Goal: Transaction & Acquisition: Purchase product/service

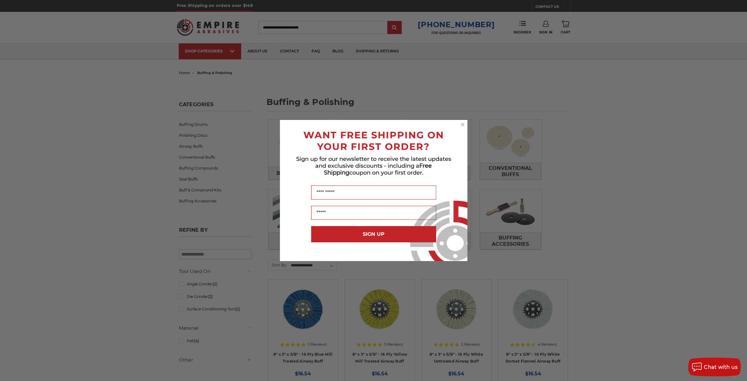
click at [709, 131] on div "Close dialog WANT FREE SHIPPING ON YOUR FIRST ORDER? Sign up for our newsletter…" at bounding box center [373, 190] width 747 height 381
click at [580, 138] on div "Close dialog WANT FREE SHIPPING ON YOUR FIRST ORDER? Sign up for our newsletter…" at bounding box center [373, 190] width 747 height 381
click at [463, 122] on icon "Close dialog" at bounding box center [462, 124] width 6 height 6
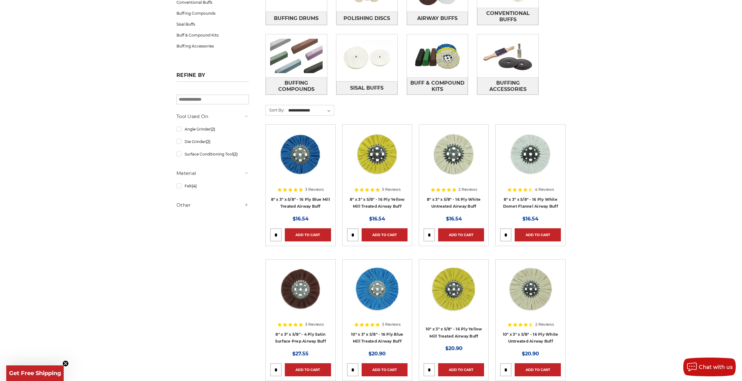
scroll to position [156, 0]
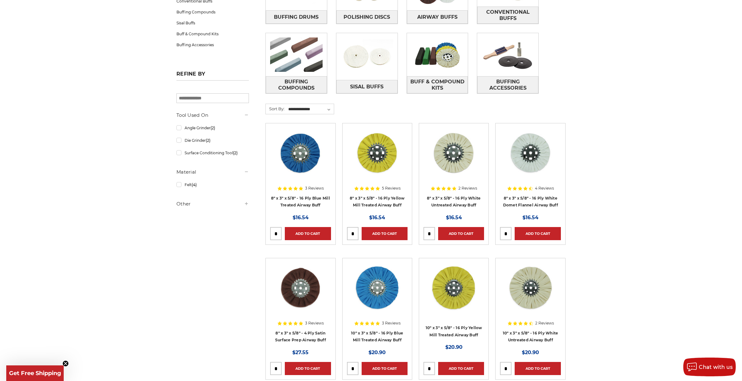
click at [541, 153] on img at bounding box center [531, 153] width 50 height 50
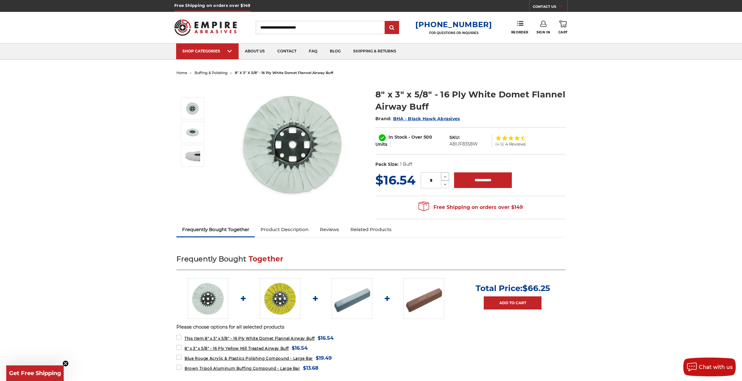
click at [447, 175] on icon at bounding box center [445, 177] width 5 height 6
type input "*"
click at [480, 183] on input "**********" at bounding box center [483, 180] width 58 height 16
type input "**********"
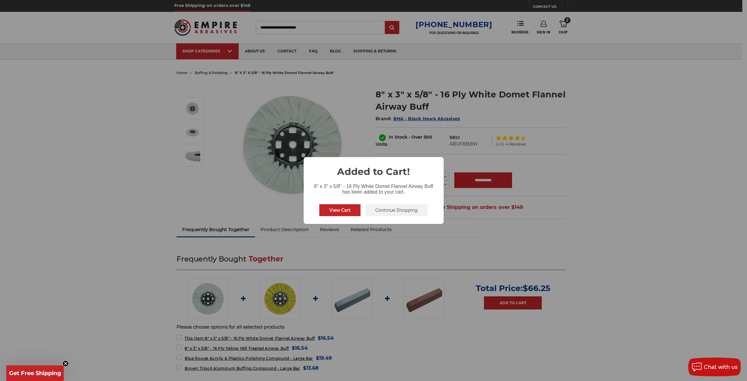
click at [134, 133] on div "× Added to Cart! 8" x 3" x 5/8" - 16 Ply White Domet Flannel Airway Buff has be…" at bounding box center [373, 190] width 747 height 381
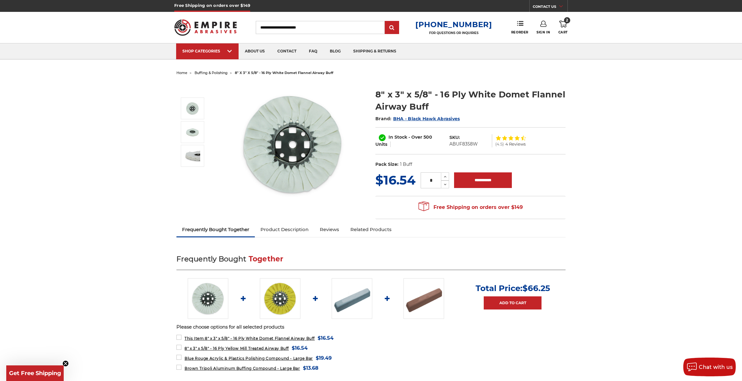
drag, startPoint x: 135, startPoint y: 133, endPoint x: 137, endPoint y: 131, distance: 3.3
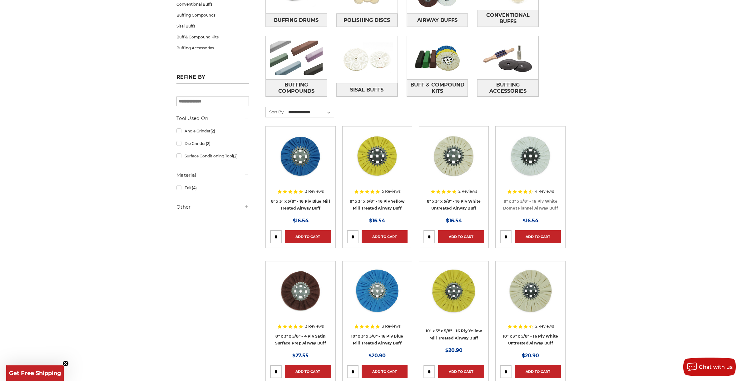
drag, startPoint x: 565, startPoint y: 206, endPoint x: 545, endPoint y: 208, distance: 19.8
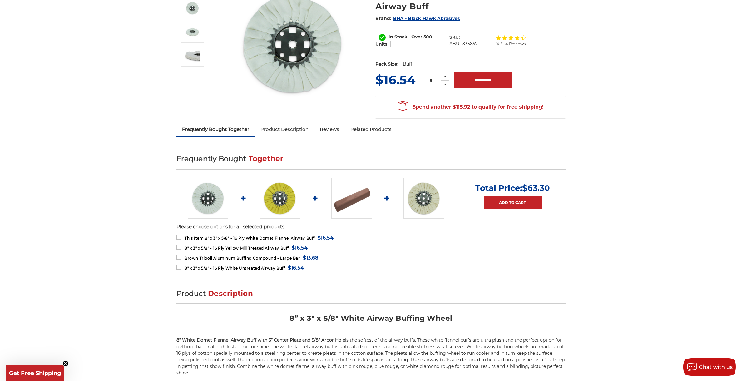
scroll to position [94, 0]
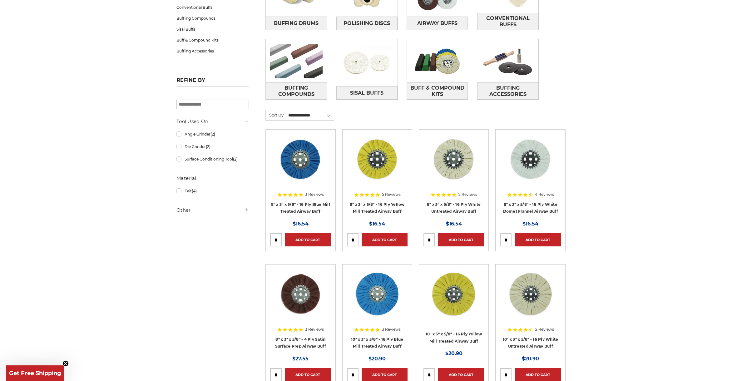
click at [384, 154] on img at bounding box center [377, 159] width 50 height 50
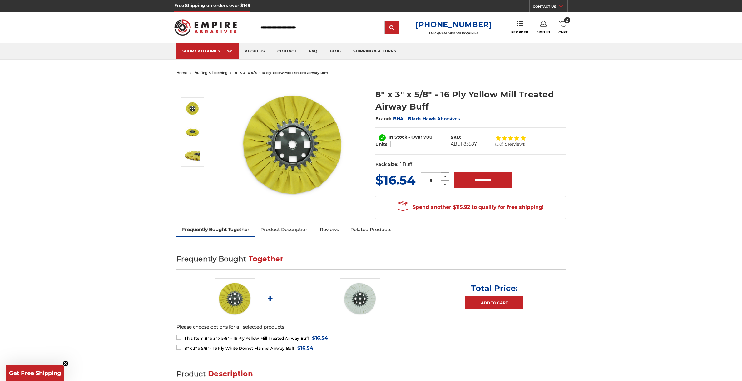
click at [445, 177] on icon at bounding box center [445, 177] width 5 height 6
type input "*"
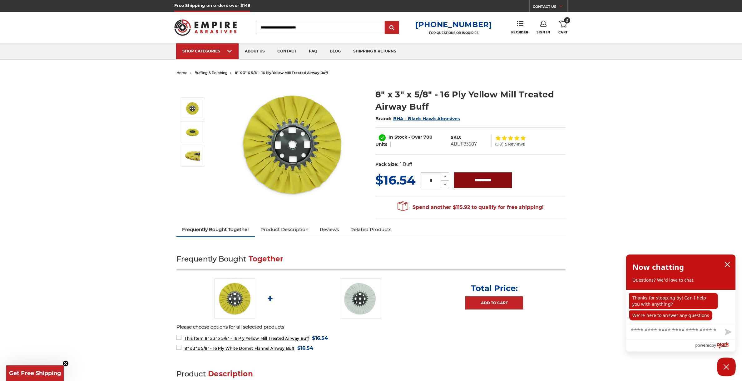
click at [482, 178] on input "**********" at bounding box center [483, 180] width 58 height 16
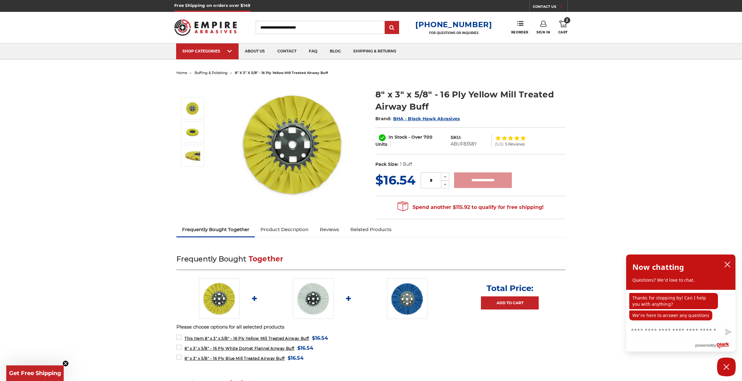
type input "**********"
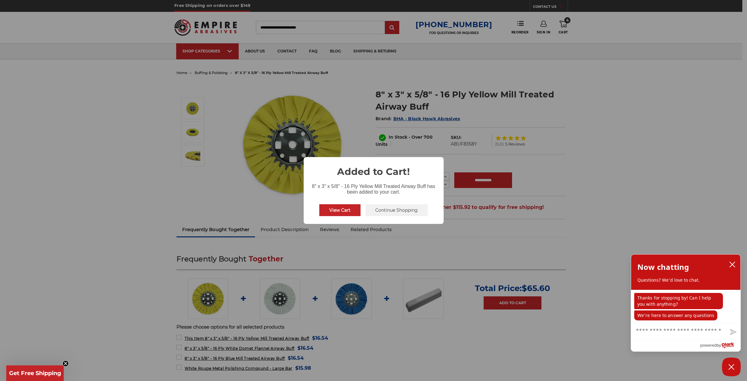
drag, startPoint x: 607, startPoint y: 141, endPoint x: 602, endPoint y: 141, distance: 5.0
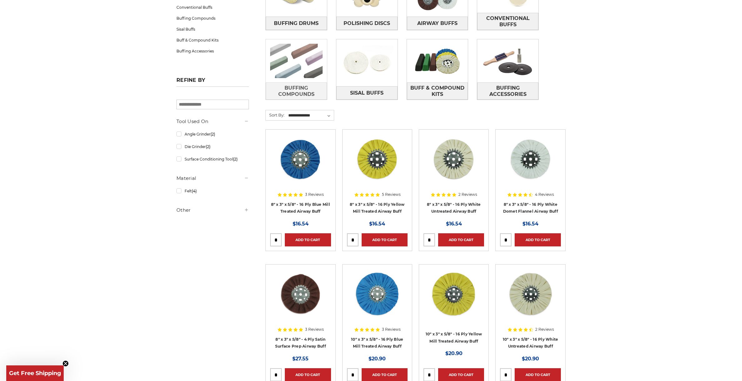
click at [296, 49] on img at bounding box center [296, 60] width 61 height 43
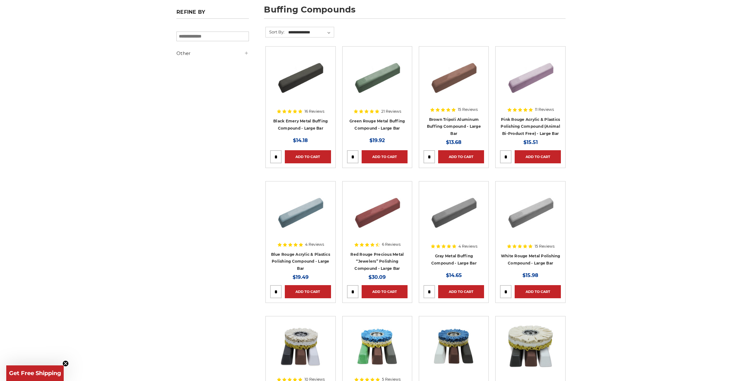
scroll to position [94, 0]
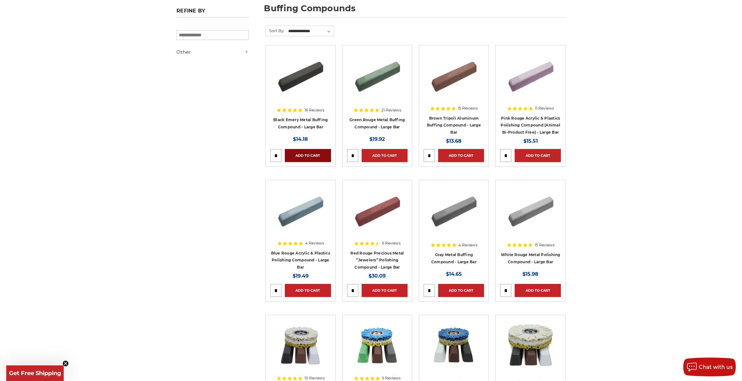
click at [306, 158] on link "Add to Cart" at bounding box center [308, 155] width 46 height 13
click at [384, 155] on link "Add to Cart" at bounding box center [385, 155] width 46 height 13
click at [463, 290] on link "Add to Cart" at bounding box center [461, 290] width 46 height 13
click at [530, 286] on link "Add to Cart" at bounding box center [538, 290] width 46 height 13
click at [392, 289] on link "Add to Cart" at bounding box center [385, 290] width 46 height 13
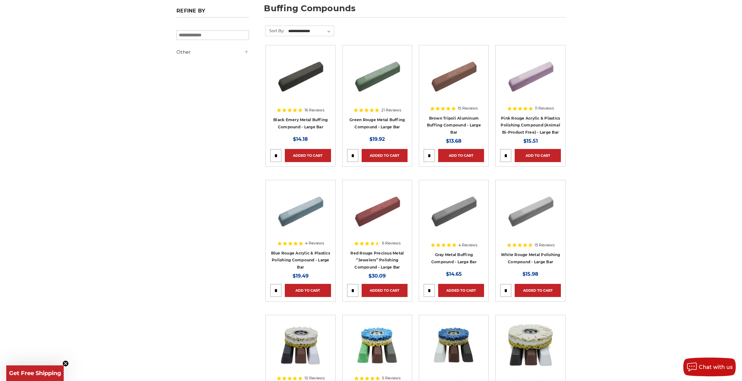
drag, startPoint x: 160, startPoint y: 167, endPoint x: 170, endPoint y: 167, distance: 10.3
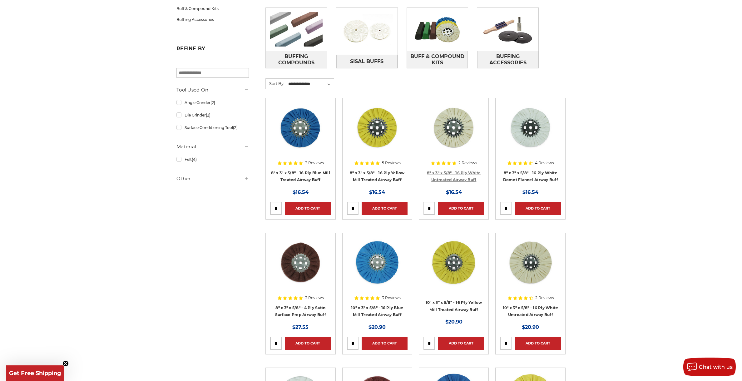
scroll to position [181, 0]
click at [539, 206] on link "Add to Cart" at bounding box center [538, 208] width 46 height 13
click at [539, 206] on link "Added to Cart" at bounding box center [538, 208] width 46 height 13
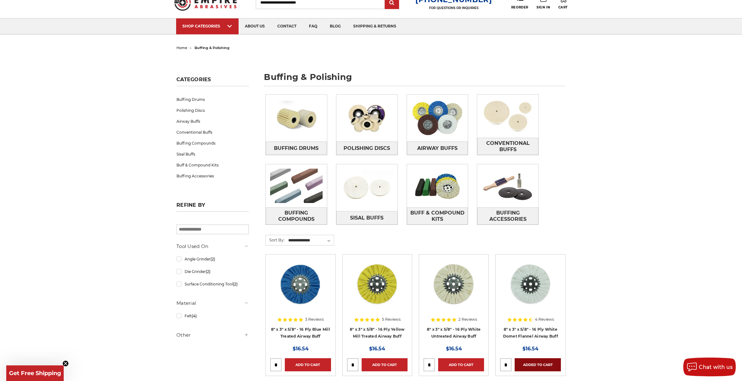
scroll to position [0, 0]
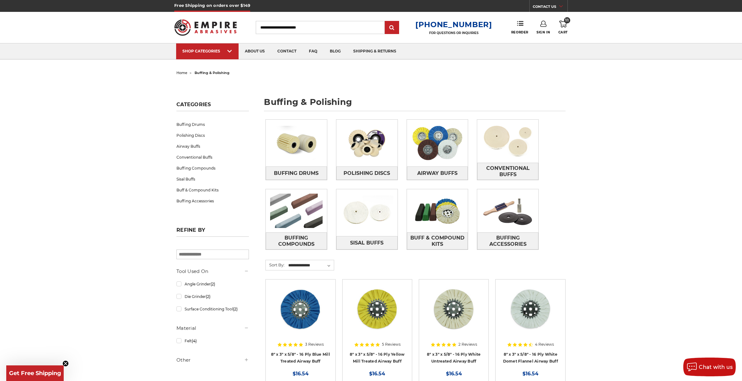
click at [566, 26] on use at bounding box center [562, 24] width 7 height 7
click at [510, 71] on link "View Cart" at bounding box center [520, 70] width 77 height 14
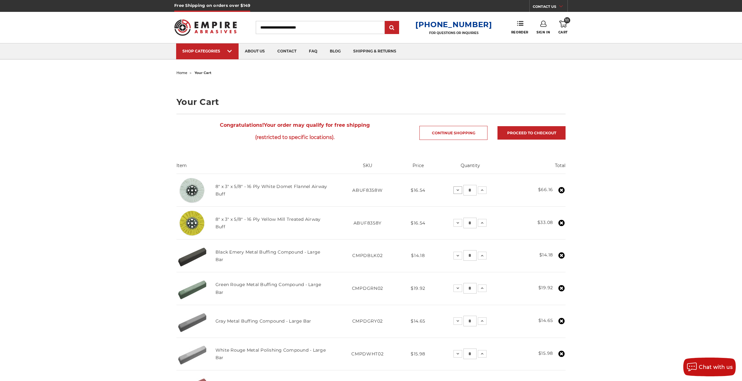
click at [459, 189] on icon at bounding box center [457, 190] width 5 height 5
click at [456, 190] on icon at bounding box center [457, 190] width 5 height 5
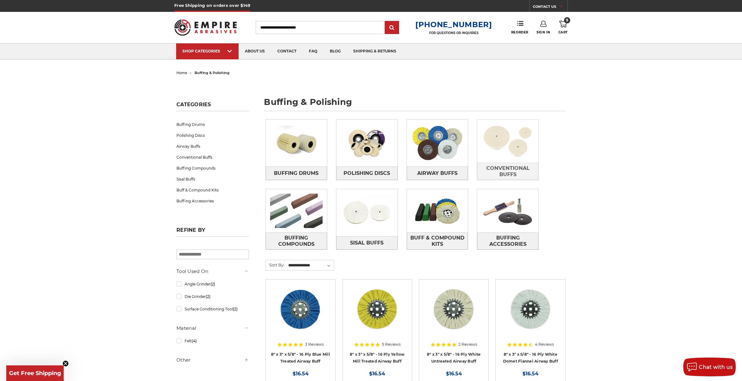
click at [509, 150] on img at bounding box center [507, 141] width 61 height 43
click at [374, 146] on img at bounding box center [366, 142] width 61 height 43
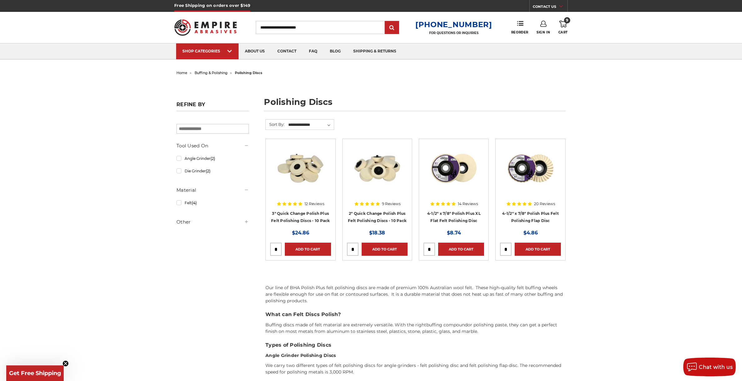
click at [472, 173] on img at bounding box center [454, 168] width 50 height 50
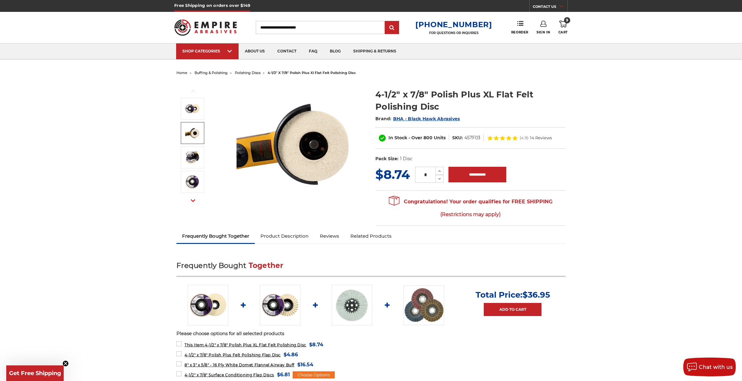
drag, startPoint x: 331, startPoint y: 191, endPoint x: 307, endPoint y: 199, distance: 24.7
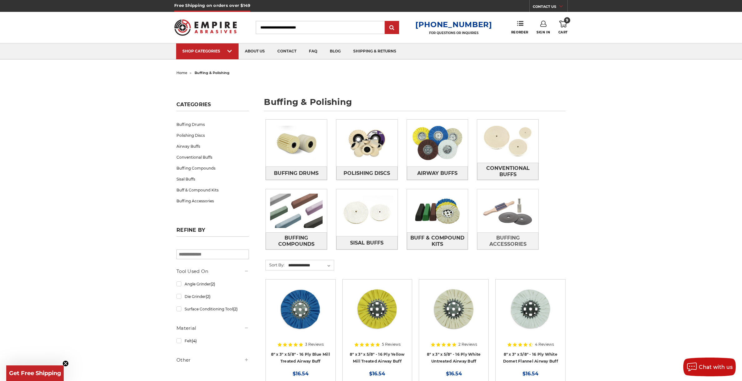
click at [506, 217] on img at bounding box center [507, 210] width 61 height 43
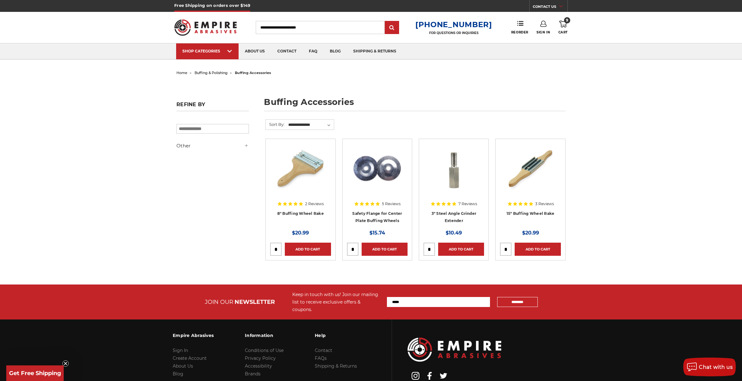
click at [384, 166] on img at bounding box center [377, 168] width 50 height 50
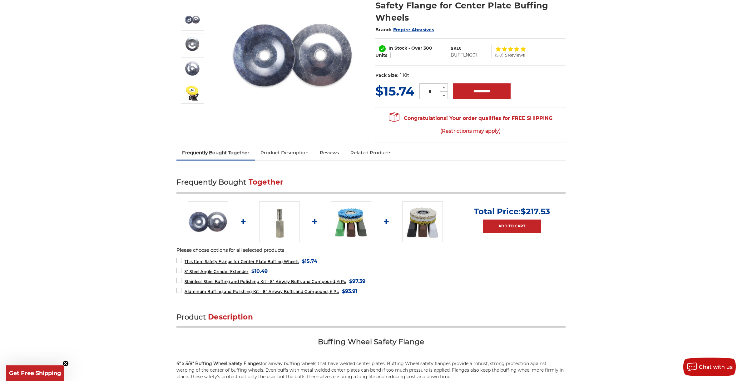
scroll to position [125, 0]
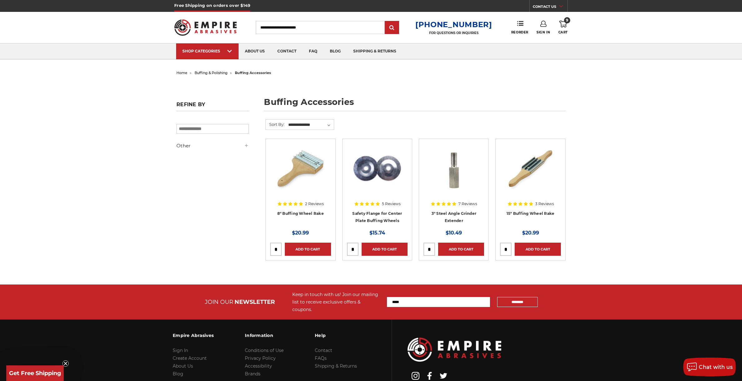
click at [392, 165] on img at bounding box center [377, 168] width 50 height 50
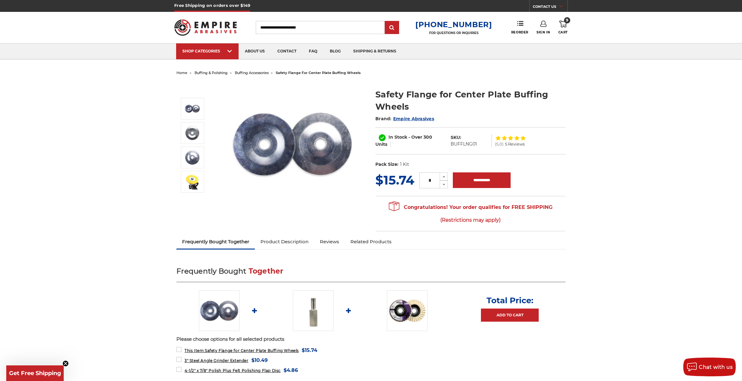
click at [282, 237] on link "Product Description" at bounding box center [284, 242] width 59 height 14
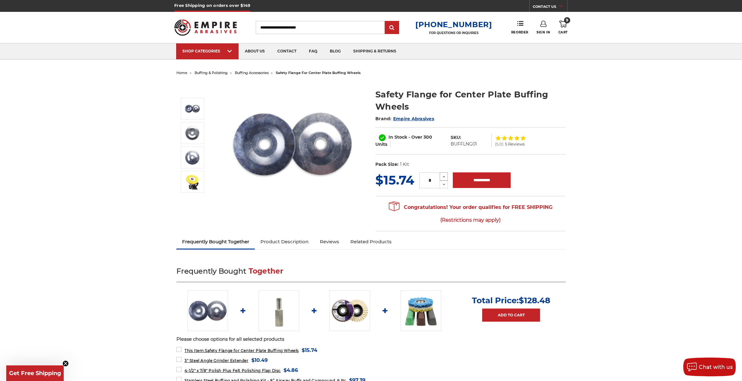
click at [445, 178] on icon at bounding box center [443, 177] width 5 height 6
type input "*"
click at [475, 179] on input "**********" at bounding box center [482, 180] width 58 height 16
type input "**********"
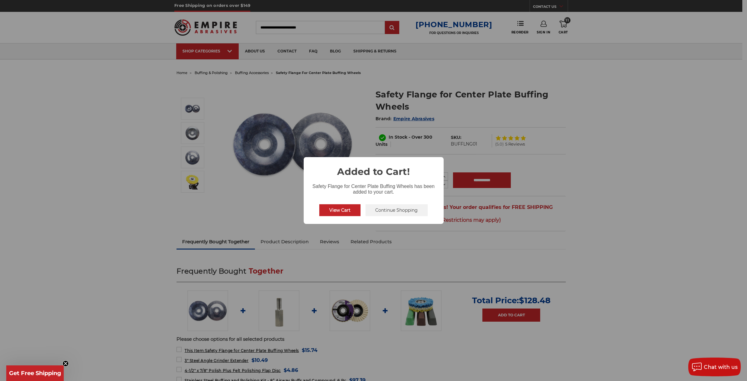
click at [340, 210] on button "View Cart" at bounding box center [339, 210] width 41 height 12
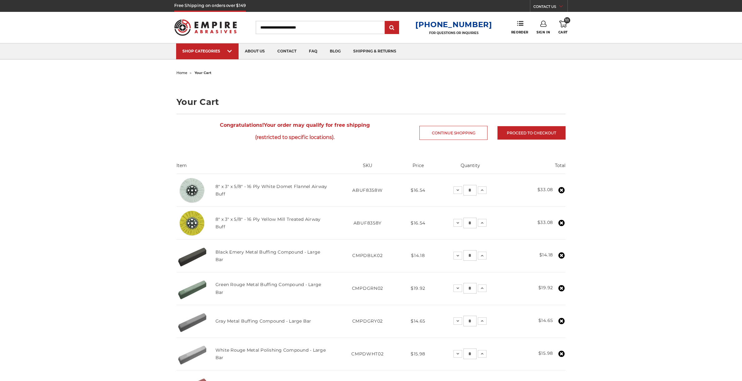
click at [557, 28] on div "Sign In" at bounding box center [547, 28] width 22 height 14
click at [561, 26] on use at bounding box center [562, 24] width 7 height 7
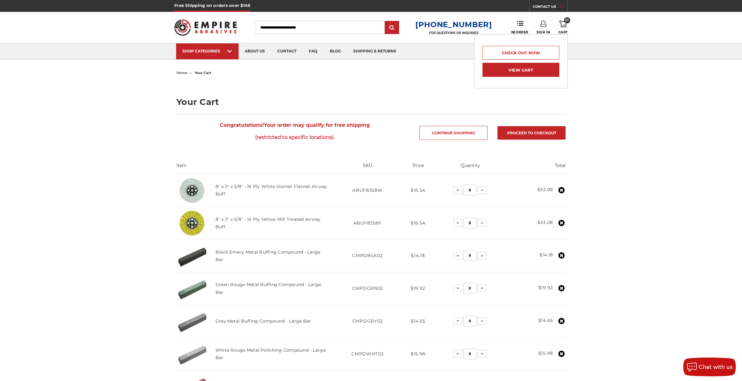
click at [537, 71] on link "View Cart" at bounding box center [520, 70] width 77 height 14
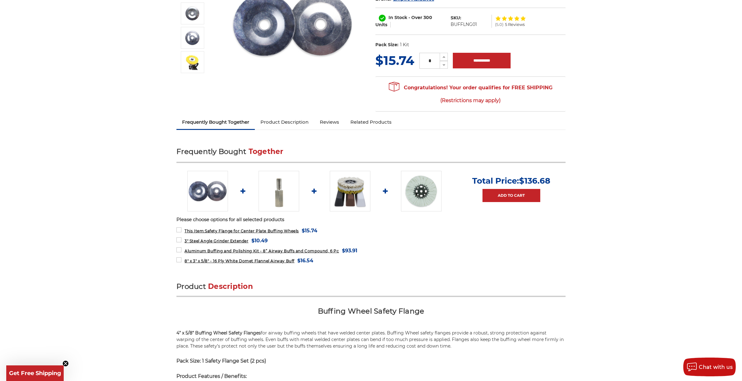
scroll to position [125, 0]
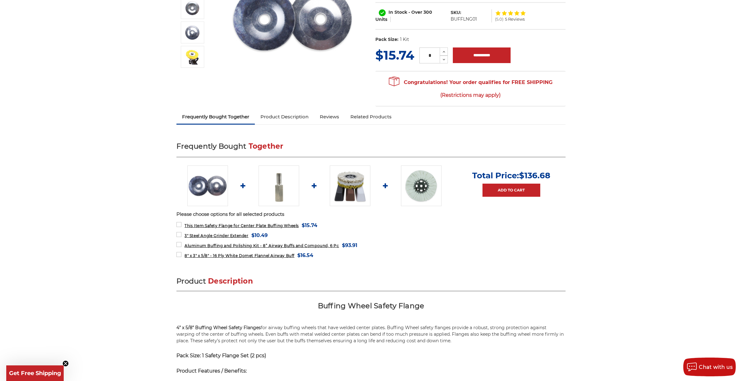
drag, startPoint x: 374, startPoint y: 189, endPoint x: 350, endPoint y: 184, distance: 24.1
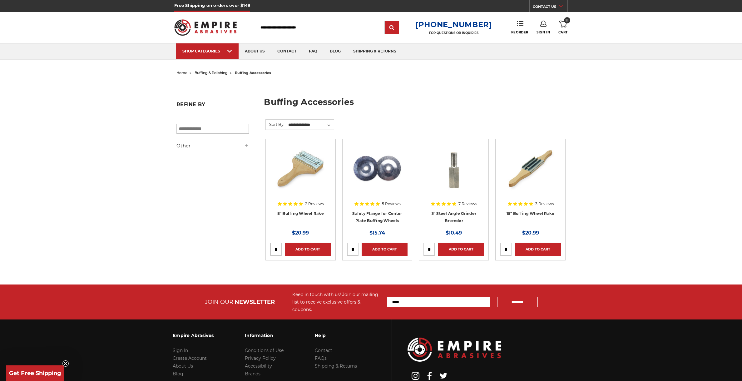
drag, startPoint x: 417, startPoint y: 172, endPoint x: 412, endPoint y: 164, distance: 10.4
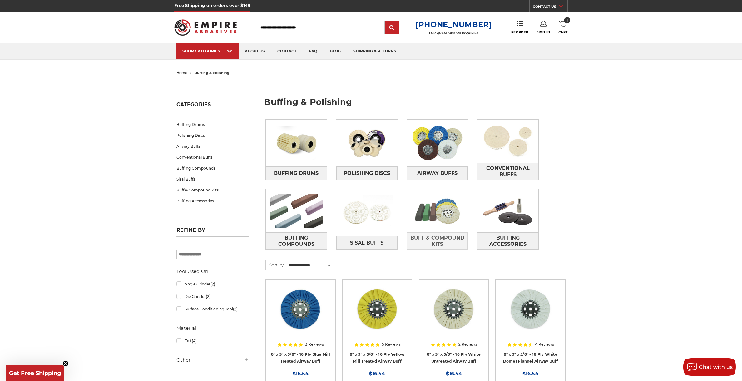
click at [447, 207] on img at bounding box center [437, 210] width 61 height 43
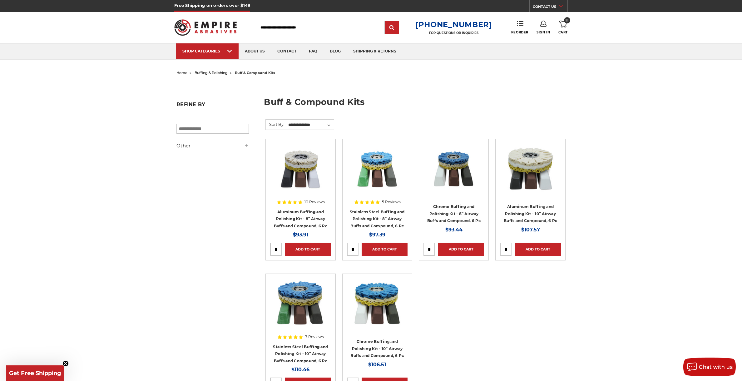
click at [368, 182] on img at bounding box center [377, 168] width 50 height 50
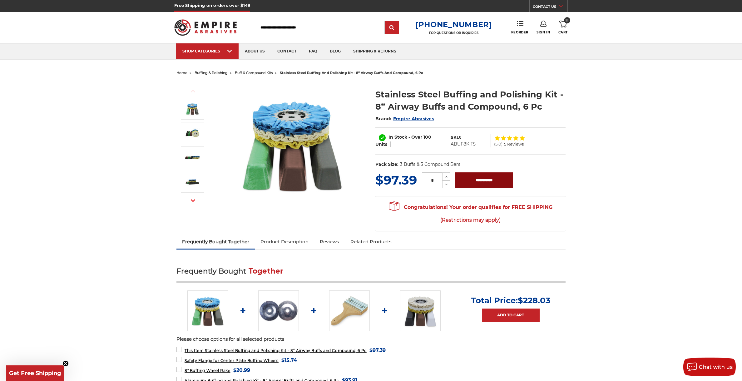
click at [478, 181] on input "**********" at bounding box center [484, 180] width 58 height 16
type input "**********"
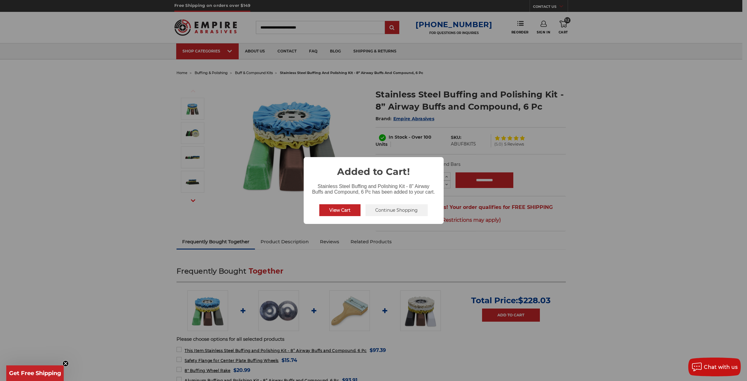
click at [573, 208] on div "× Added to Cart! Stainless Steel Buffing and Polishing Kit - 8” Airway Buffs an…" at bounding box center [373, 190] width 747 height 381
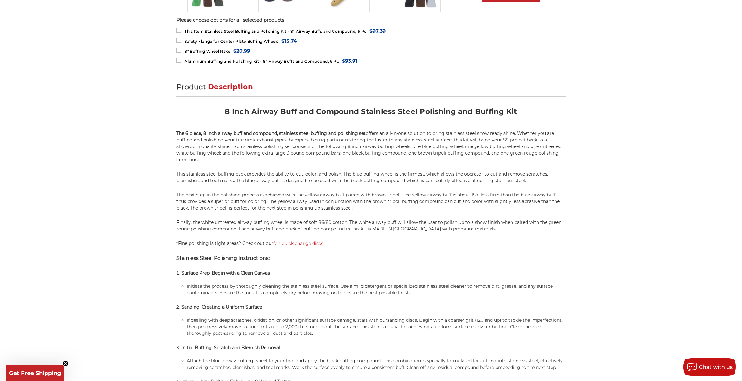
scroll to position [375, 0]
